Goal: Complete application form

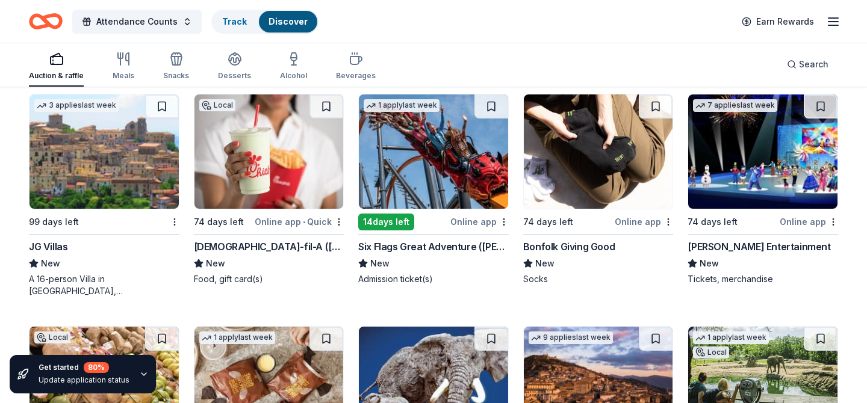
scroll to position [2638, 0]
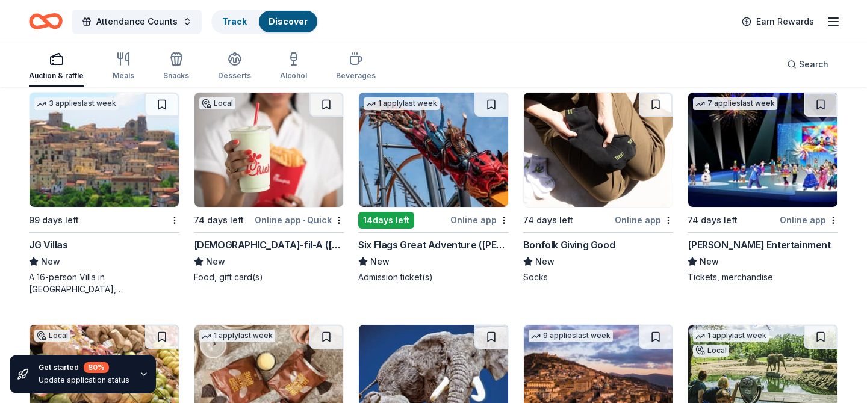
click at [400, 179] on img at bounding box center [433, 150] width 149 height 114
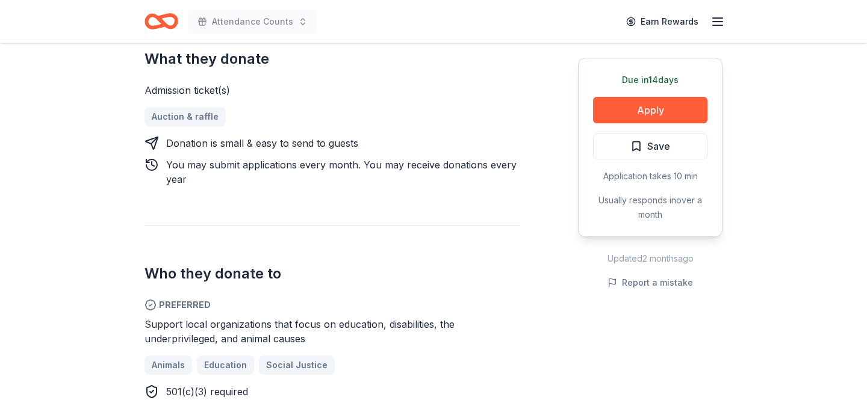
scroll to position [555, 0]
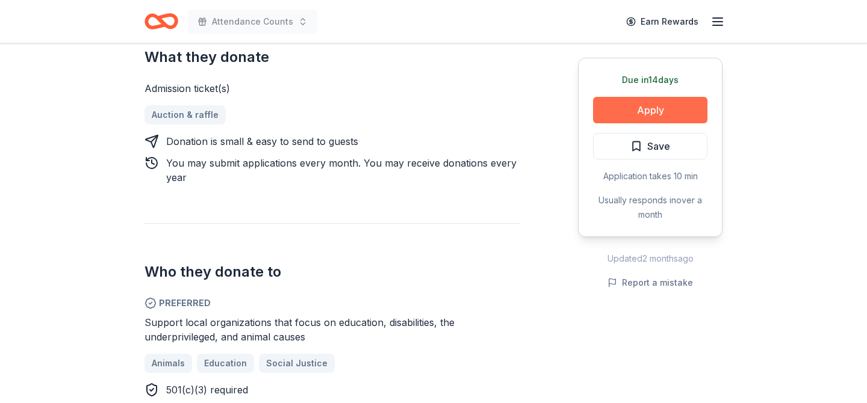
click at [647, 104] on button "Apply" at bounding box center [650, 110] width 114 height 26
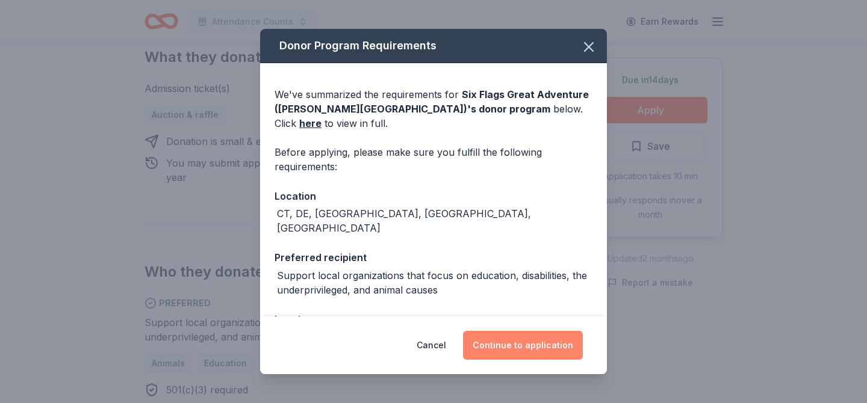
click at [505, 352] on button "Continue to application" at bounding box center [523, 345] width 120 height 29
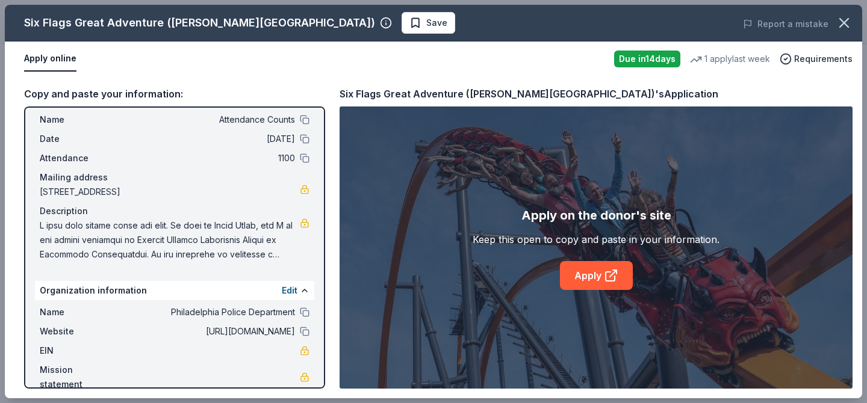
scroll to position [33, 0]
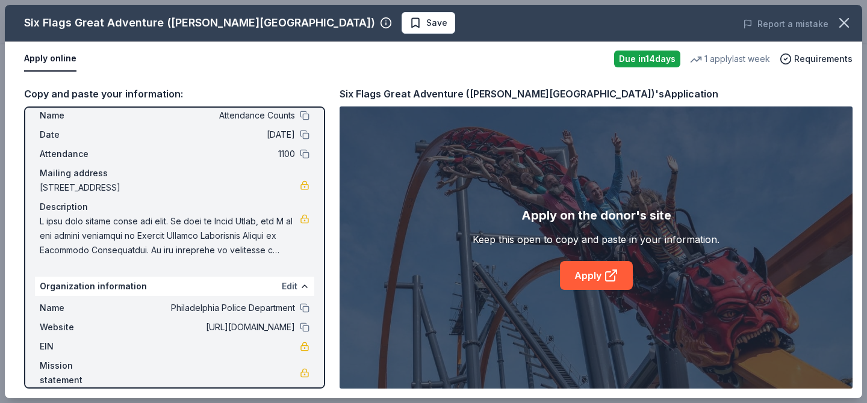
click at [291, 289] on button "Edit" at bounding box center [290, 286] width 16 height 14
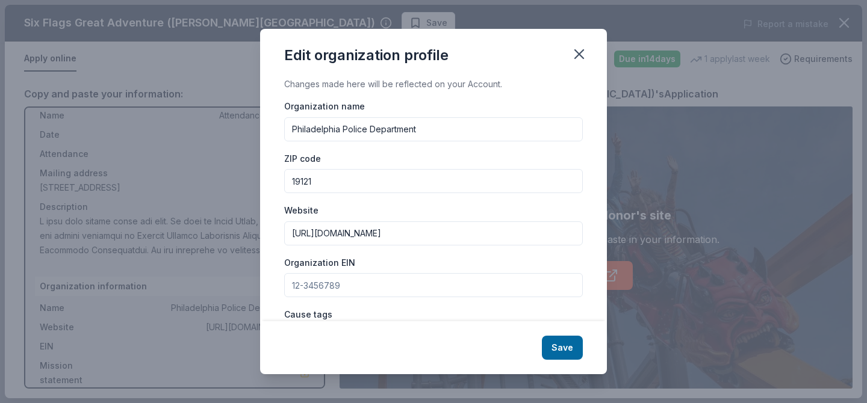
click at [446, 132] on input "Philadelphia Police Department" at bounding box center [433, 129] width 299 height 24
drag, startPoint x: 446, startPoint y: 132, endPoint x: 273, endPoint y: 117, distance: 173.5
click at [273, 117] on div "Changes made here will be reflected on your Account. Organization name Philadel…" at bounding box center [433, 199] width 347 height 244
type input "School District of Philadelphia"
click at [340, 181] on input "19121" at bounding box center [433, 181] width 299 height 24
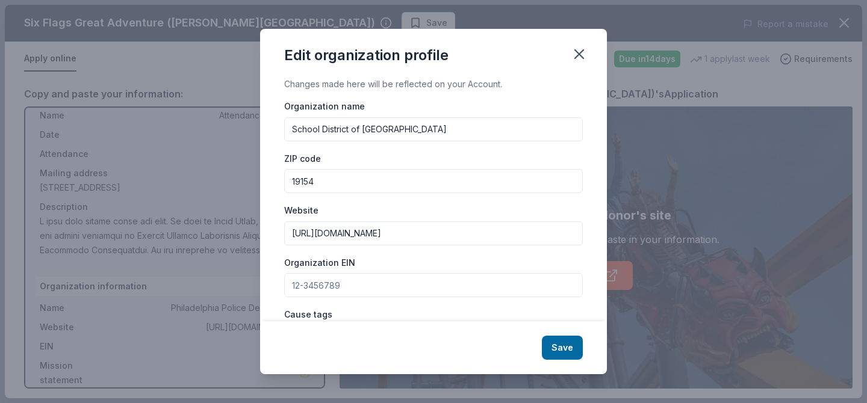
type input "19154"
click at [555, 230] on input "https://x.com/ppd22dist?s=11&t=1tLaS4c7tdNKEqg6KnnHSw" at bounding box center [433, 234] width 299 height 24
drag, startPoint x: 555, startPoint y: 230, endPoint x: 249, endPoint y: 204, distance: 307.0
click at [249, 204] on div "Edit organization profile Changes made here will be reflected on your Account. …" at bounding box center [433, 201] width 867 height 403
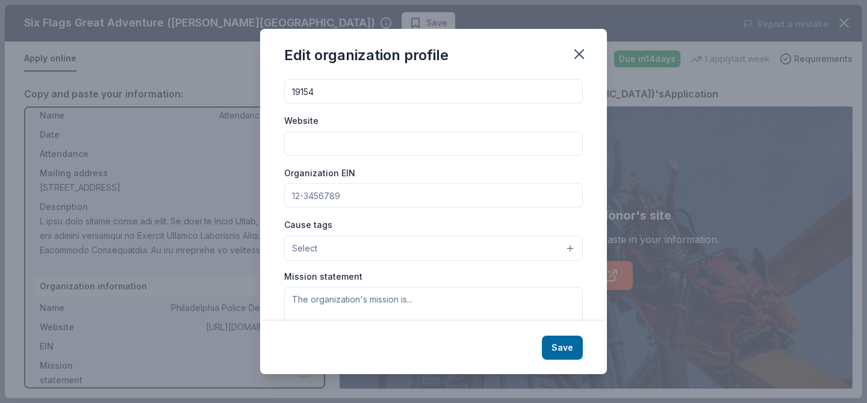
scroll to position [158, 0]
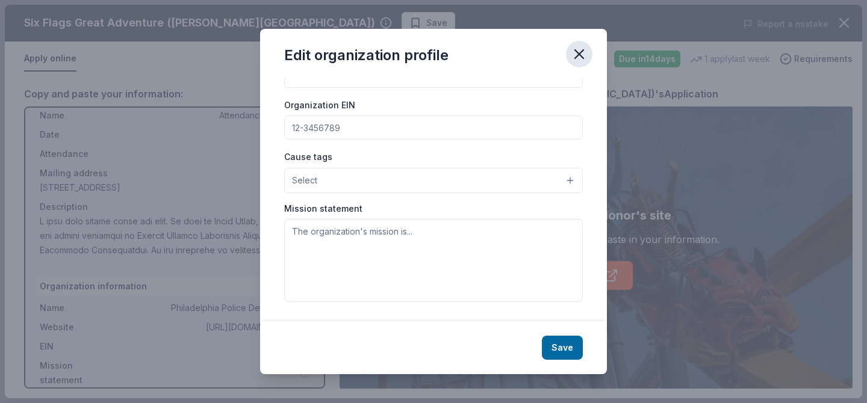
click at [584, 55] on icon "button" at bounding box center [579, 54] width 17 height 17
